Goal: Information Seeking & Learning: Learn about a topic

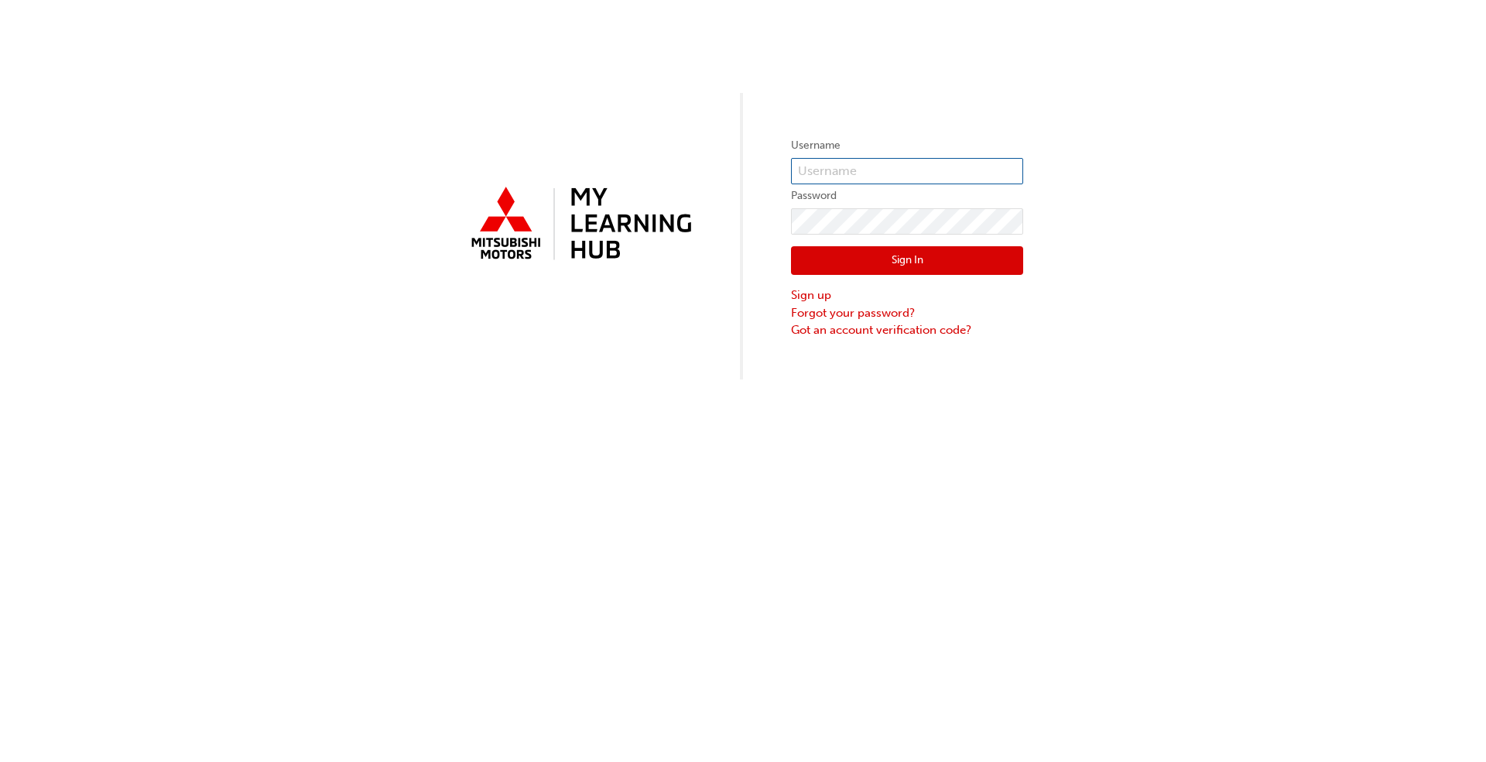
type input "[EMAIL_ADDRESS][DOMAIN_NAME]"
click at [918, 265] on button "Sign In" at bounding box center [907, 260] width 232 height 29
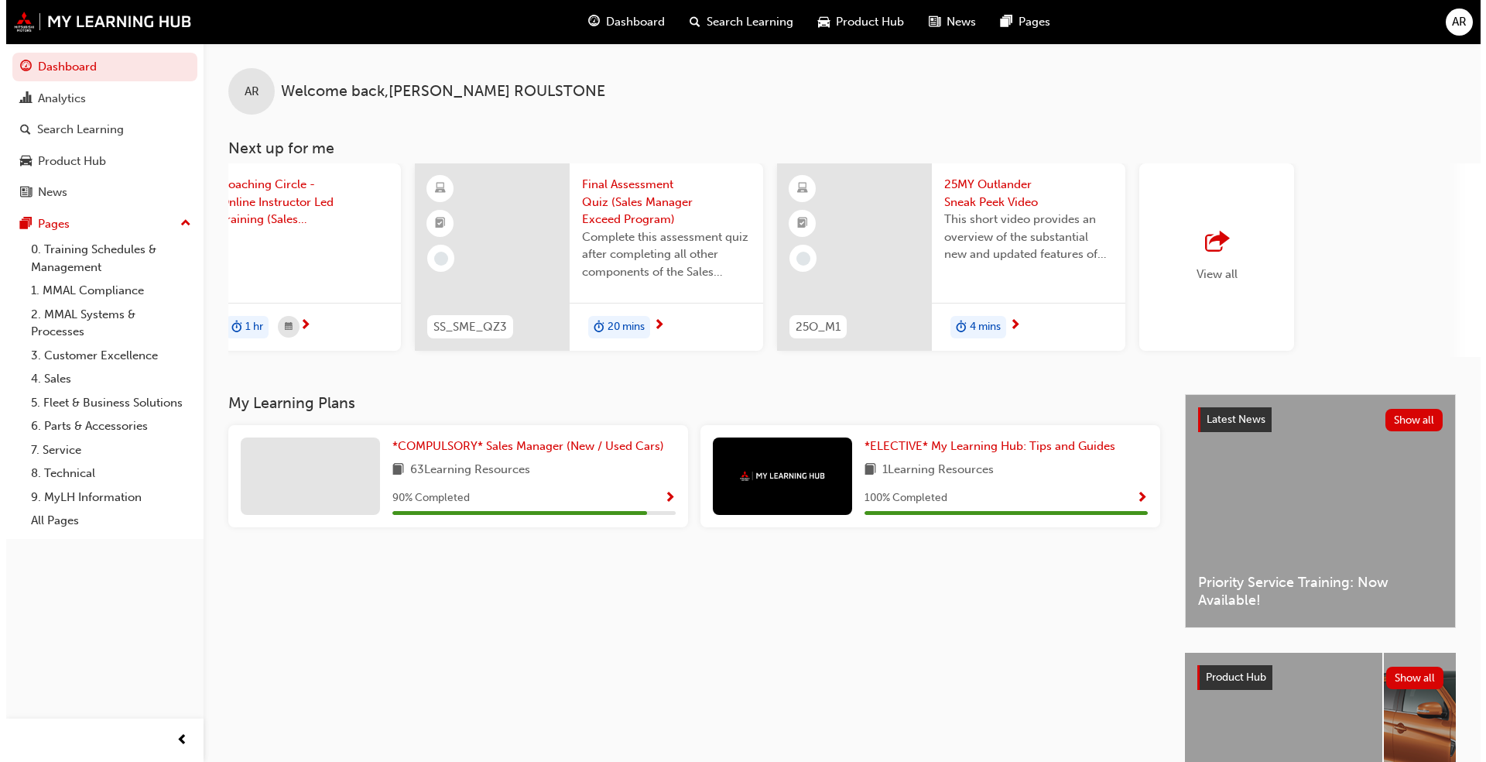
scroll to position [0, 919]
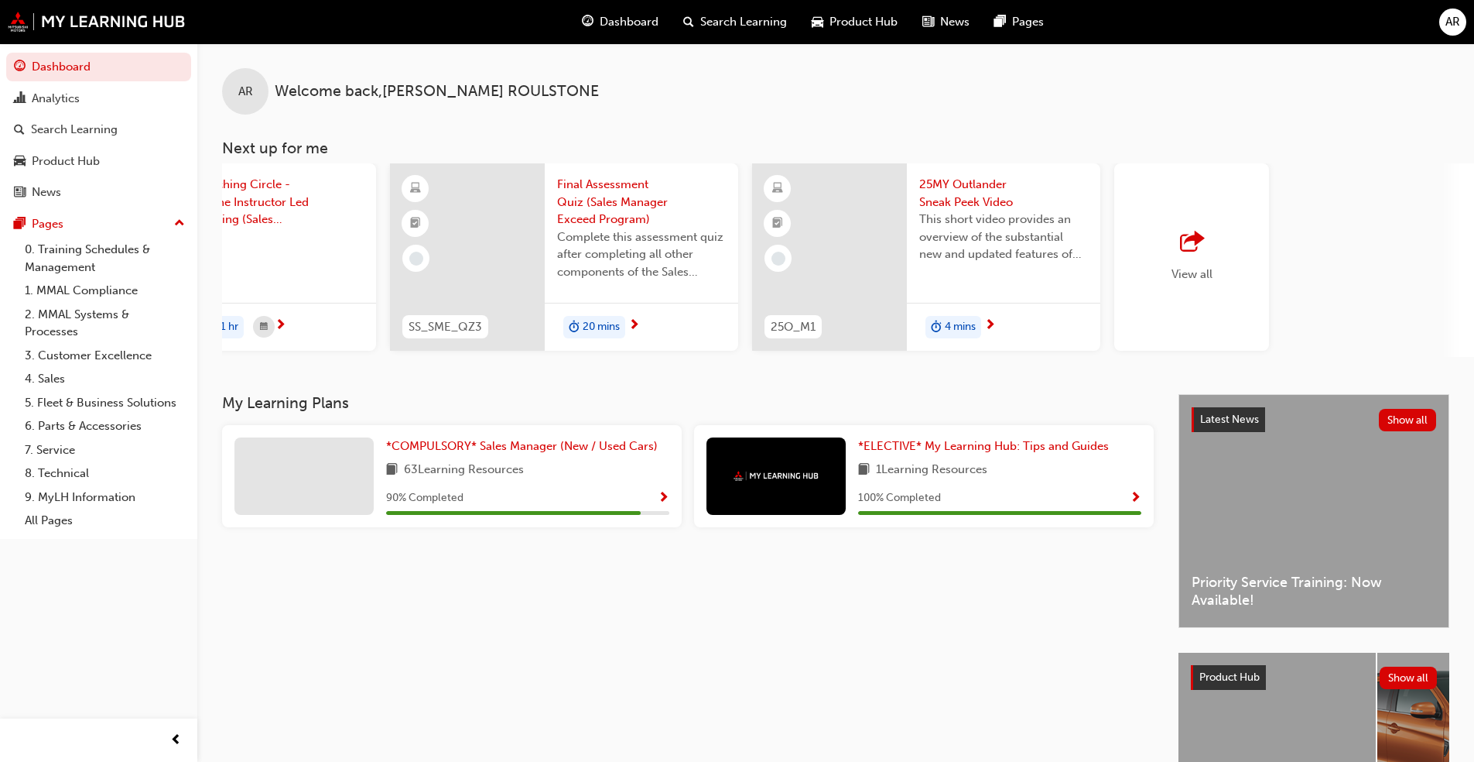
click at [978, 200] on span "25MY Outlander Sneak Peek Video" at bounding box center [1003, 193] width 169 height 35
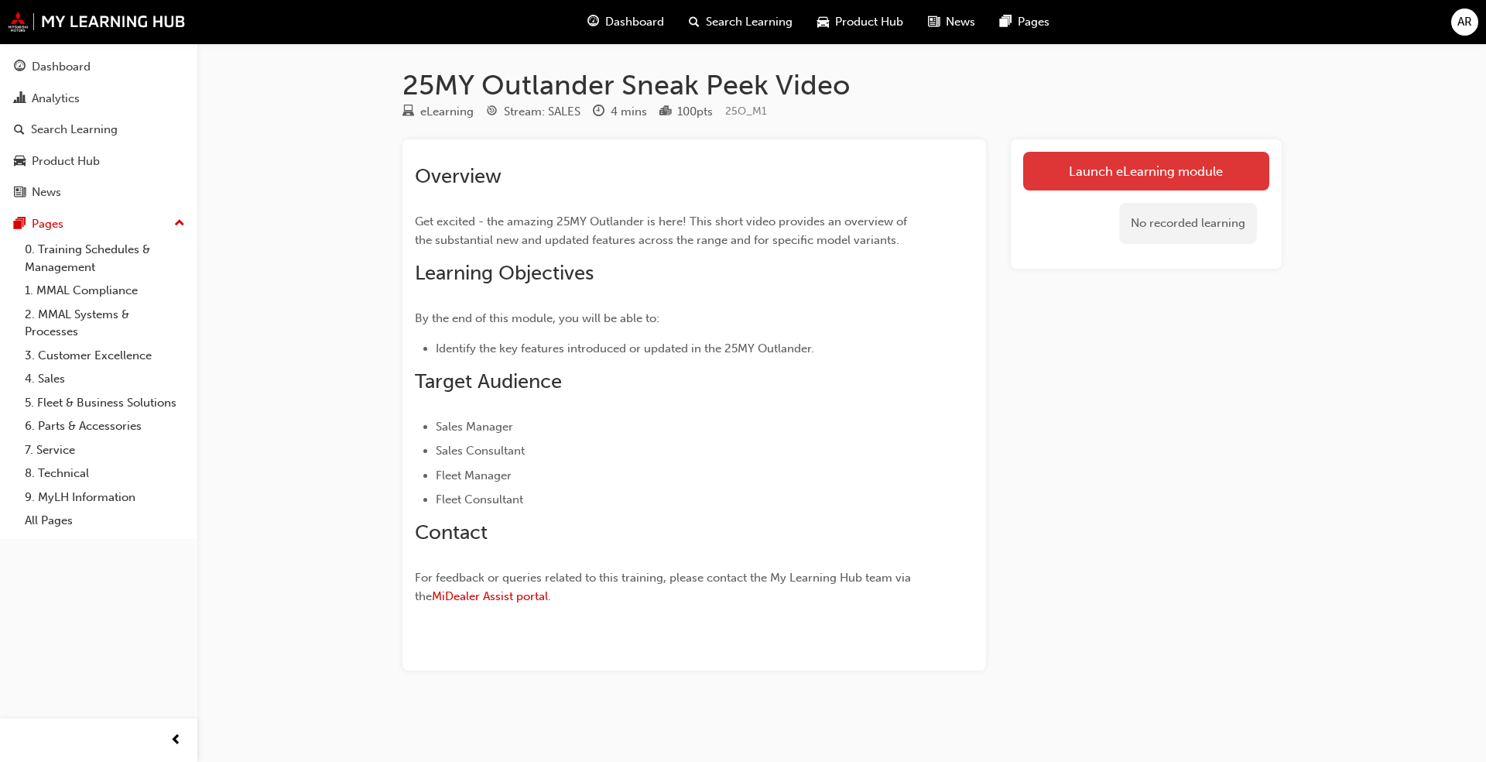
click at [1102, 183] on link "Launch eLearning module" at bounding box center [1146, 171] width 246 height 39
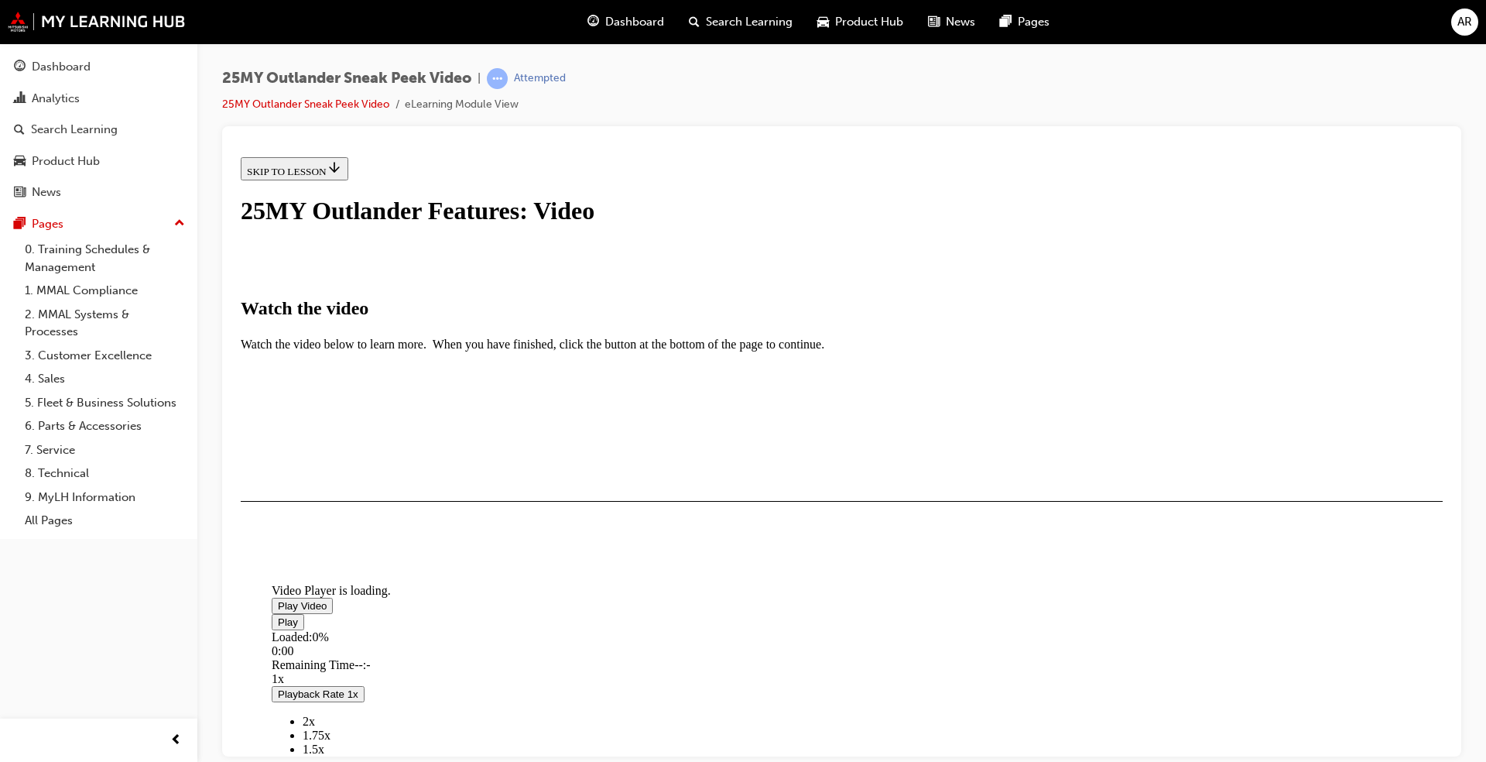
click at [278, 599] on span "Video player" at bounding box center [278, 605] width 0 height 12
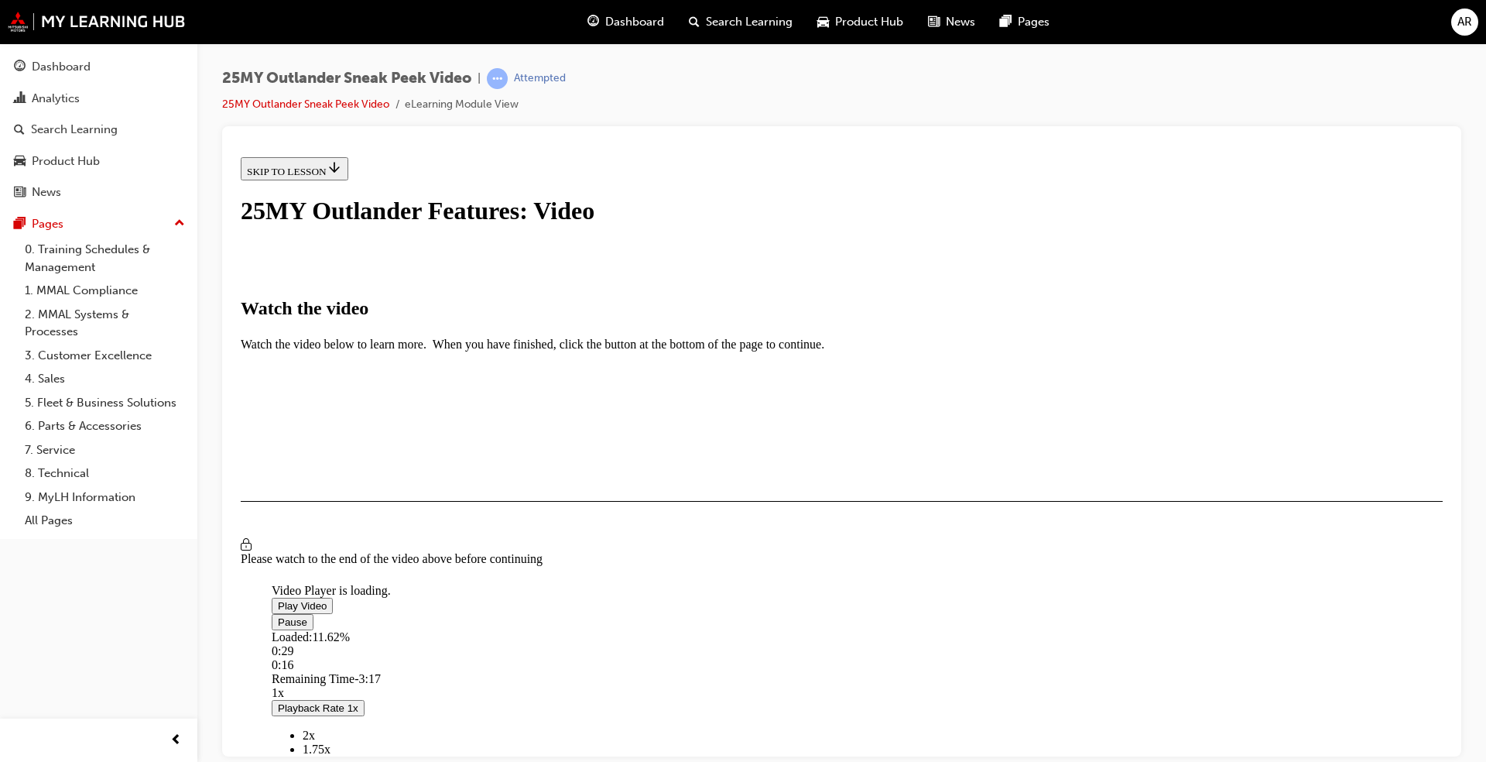
click at [504, 505] on video "Video player" at bounding box center [388, 508] width 232 height 116
click at [278, 599] on span "Video player" at bounding box center [278, 605] width 0 height 12
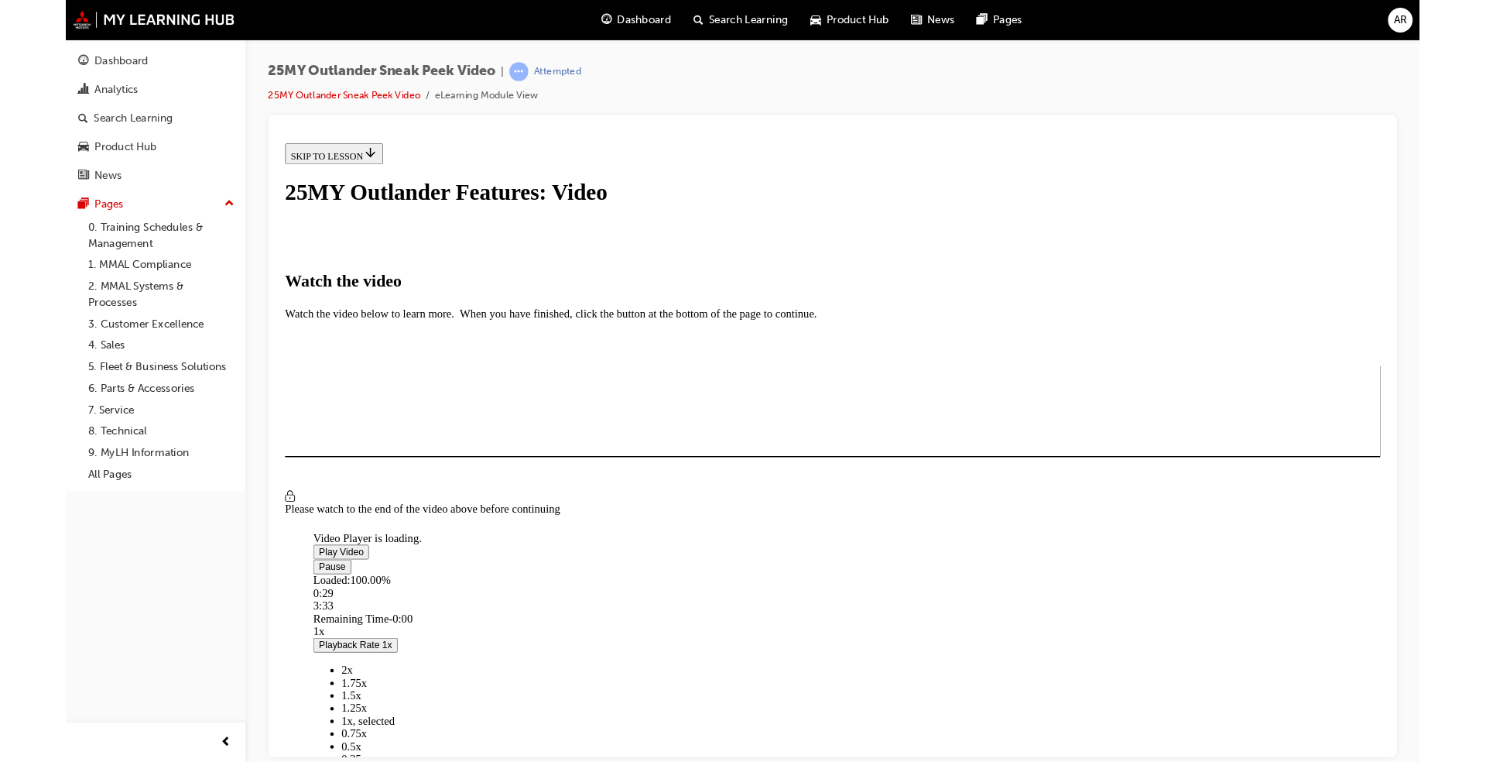
scroll to position [77, 0]
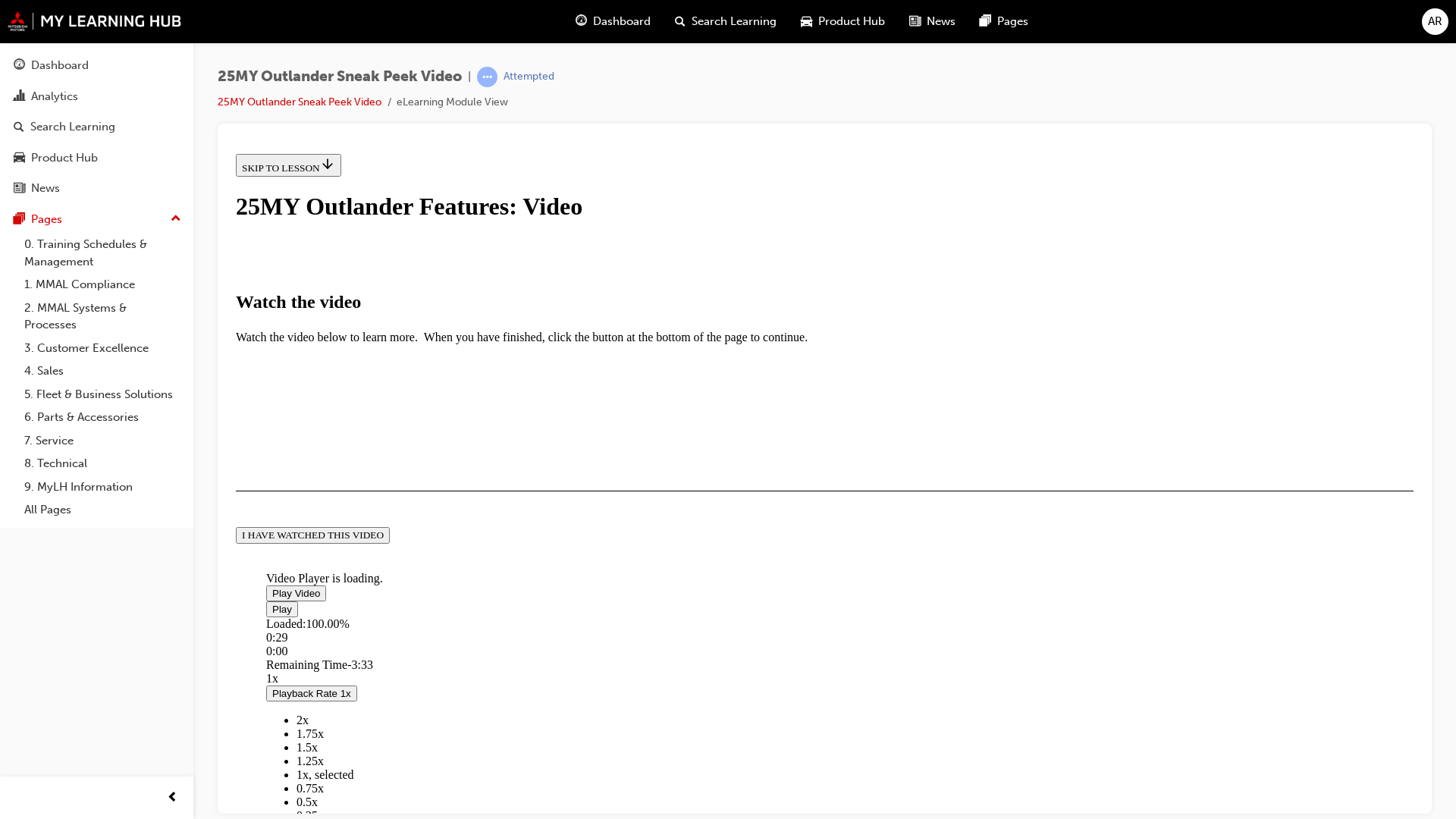
click at [494, 468] on video "Video player" at bounding box center [380, 498] width 227 height 114
click at [494, 554] on video "Video player" at bounding box center [380, 498] width 227 height 114
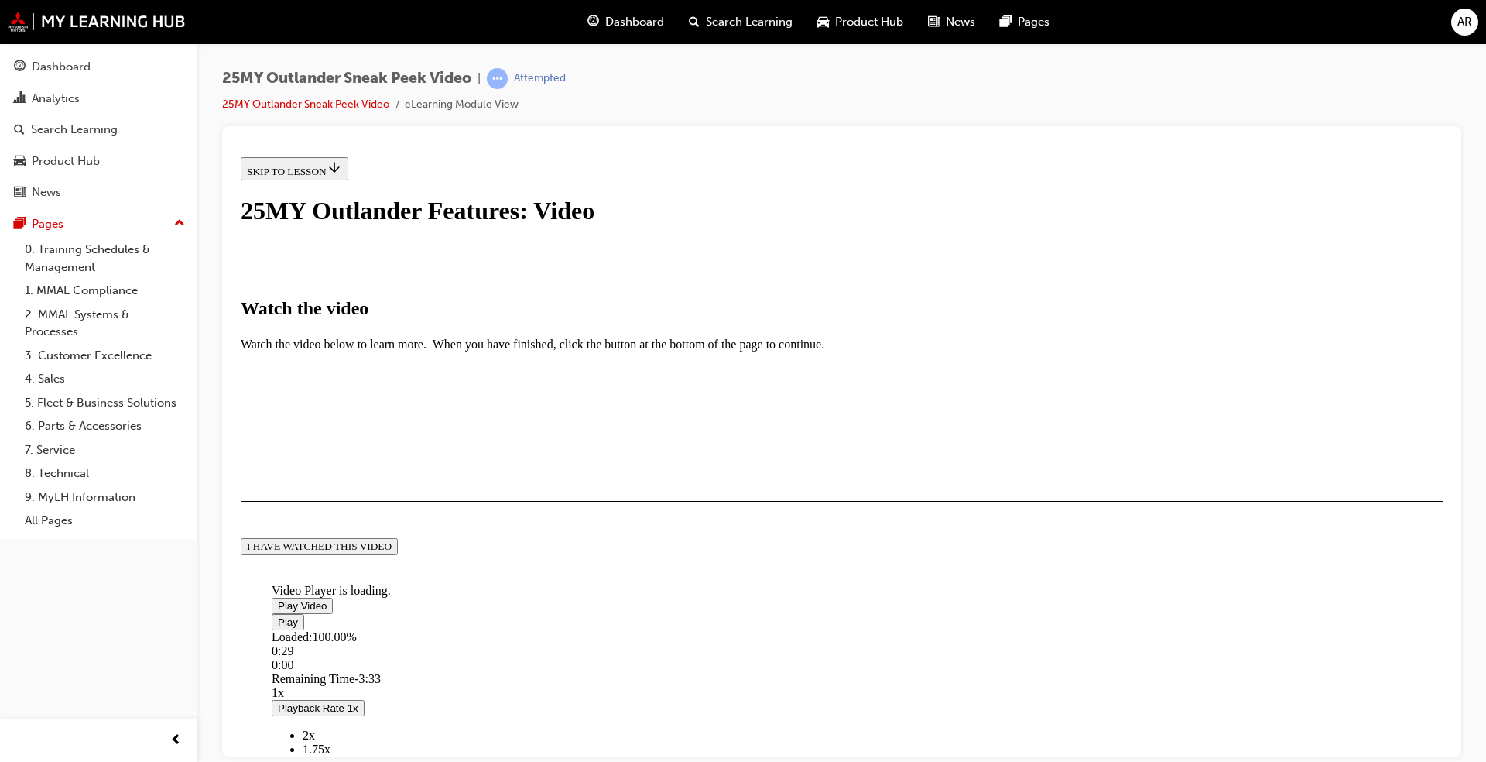
scroll to position [307, 0]
click at [398, 554] on button "I HAVE WATCHED THIS VIDEO" at bounding box center [319, 545] width 157 height 17
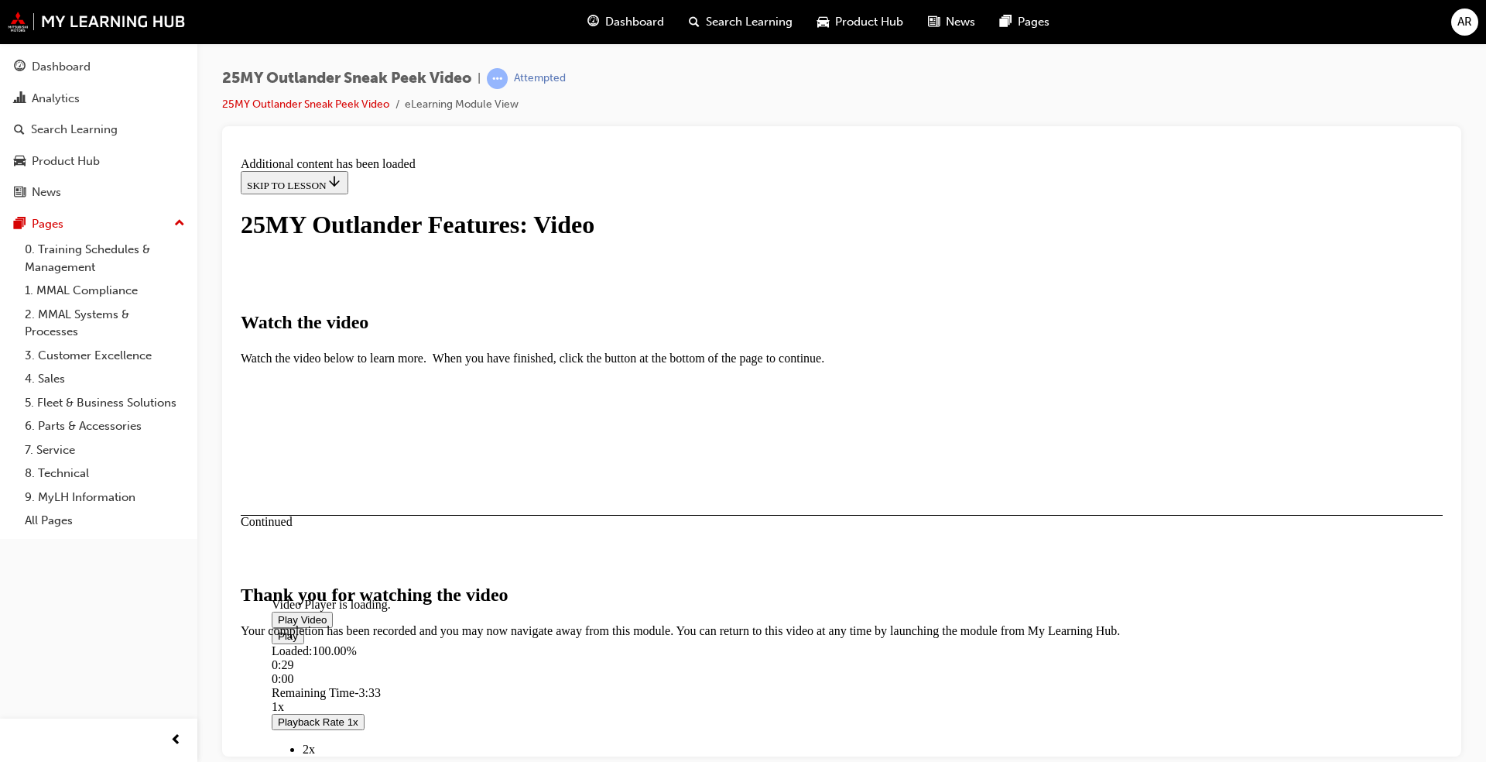
scroll to position [435, 0]
click at [335, 724] on button "CLOSE MODULE" at bounding box center [288, 732] width 94 height 16
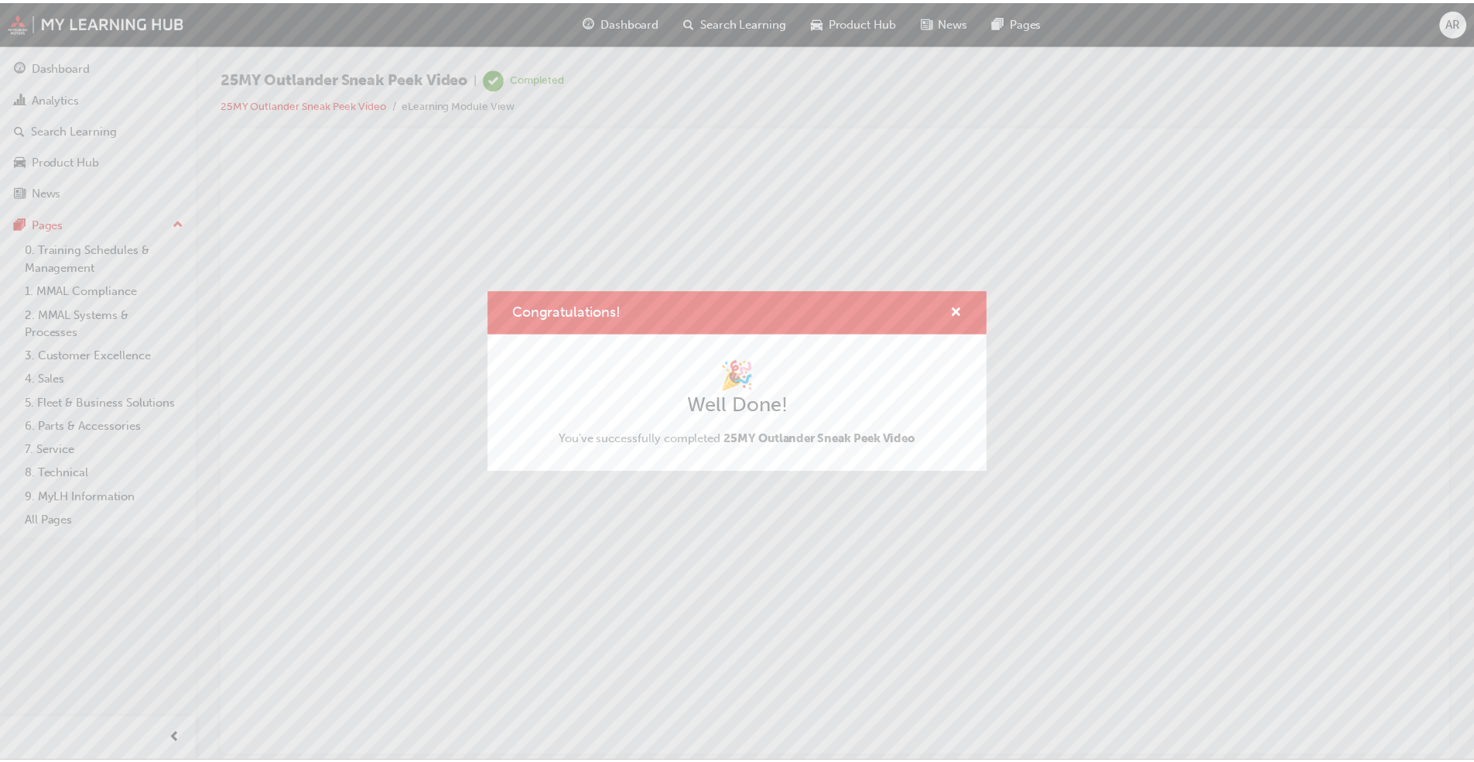
scroll to position [0, 0]
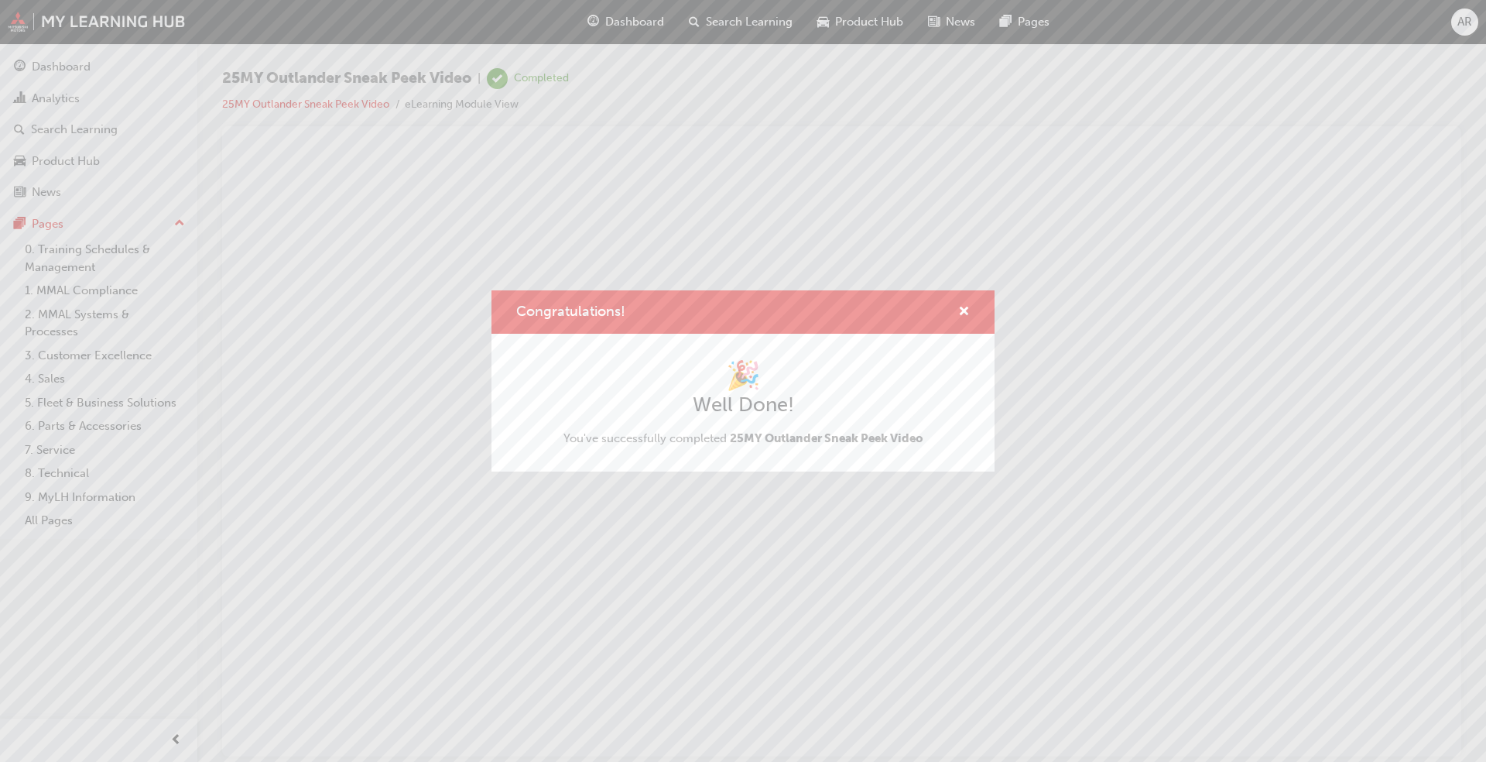
click at [970, 308] on div "Congratulations!" at bounding box center [742, 312] width 503 height 44
click at [967, 310] on span "cross-icon" at bounding box center [964, 313] width 12 height 14
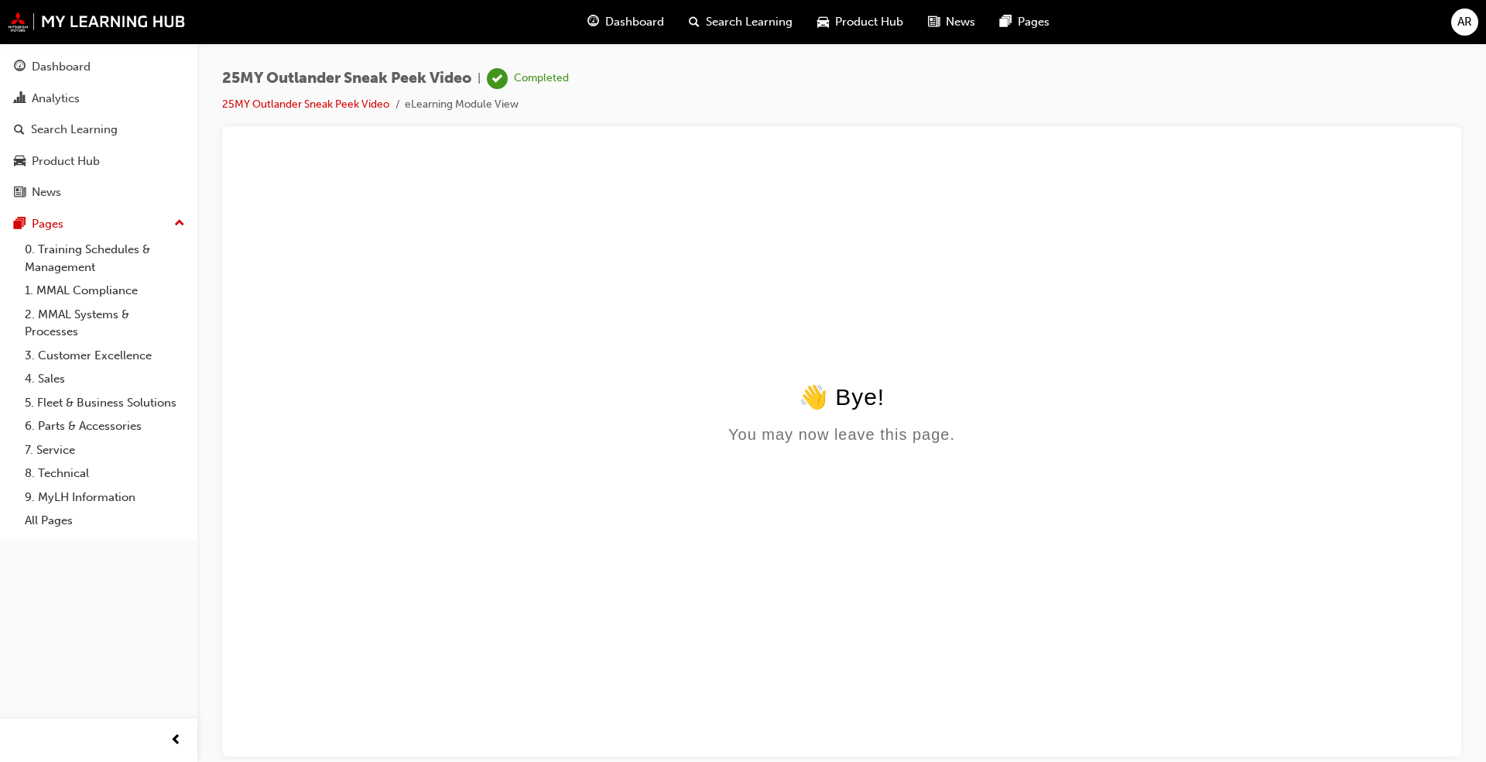
click at [627, 26] on span "Dashboard" at bounding box center [634, 22] width 59 height 18
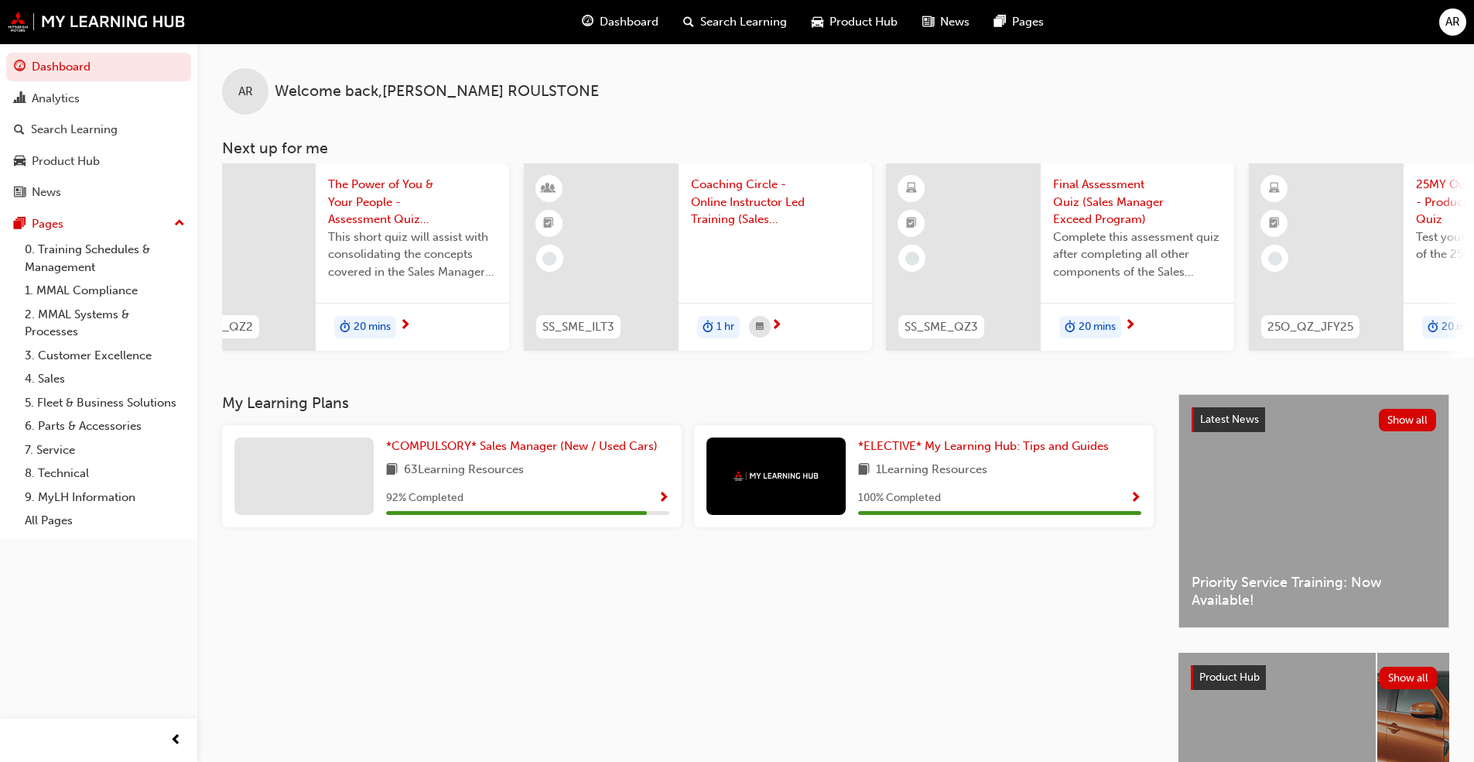
scroll to position [0, 559]
